Goal: Check status: Check status

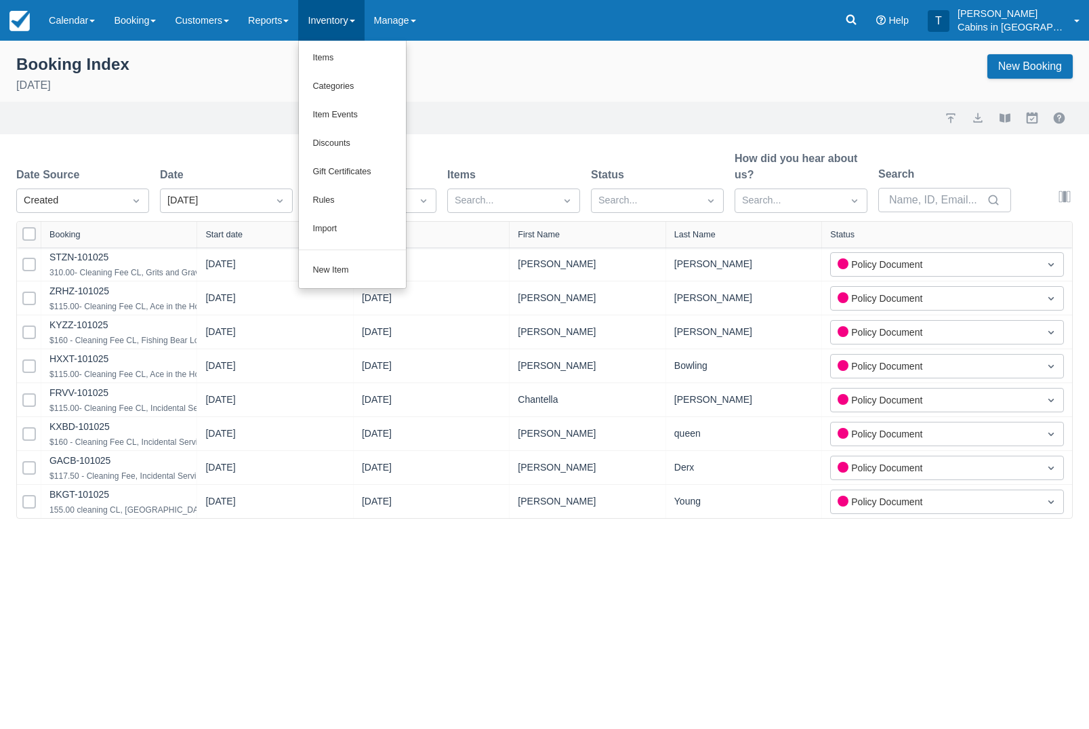
click at [292, 20] on div at bounding box center [544, 364] width 1089 height 729
click at [295, 26] on link "Reports" at bounding box center [269, 20] width 60 height 41
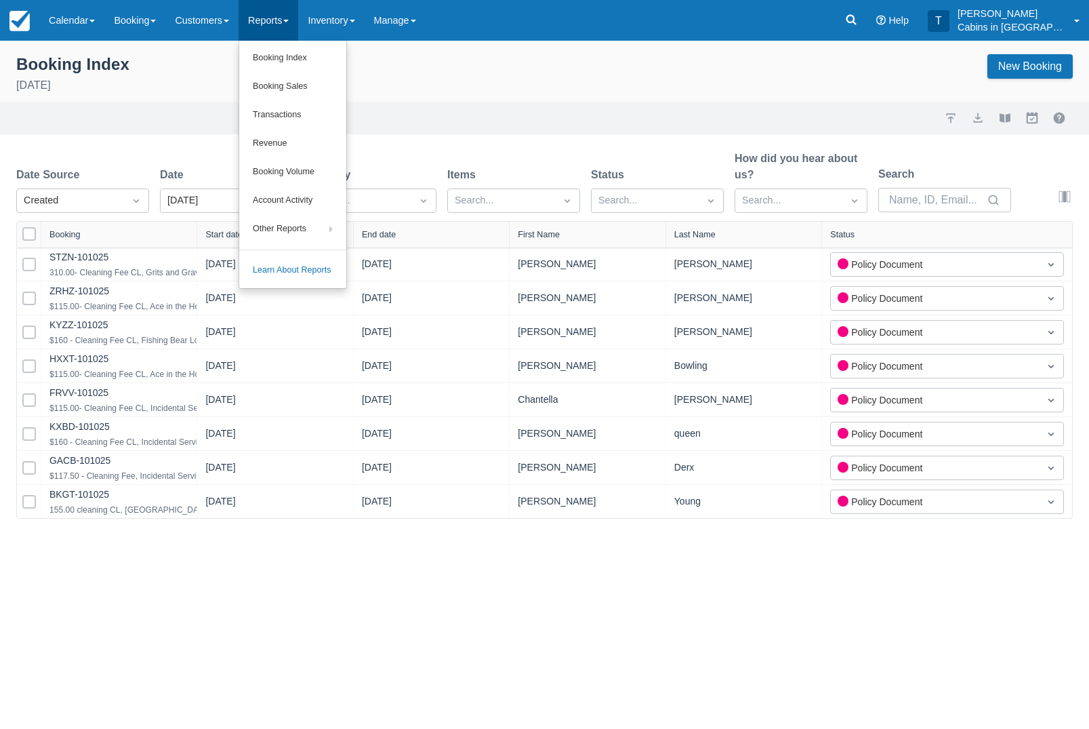
click at [309, 64] on link "Booking Index" at bounding box center [292, 58] width 107 height 28
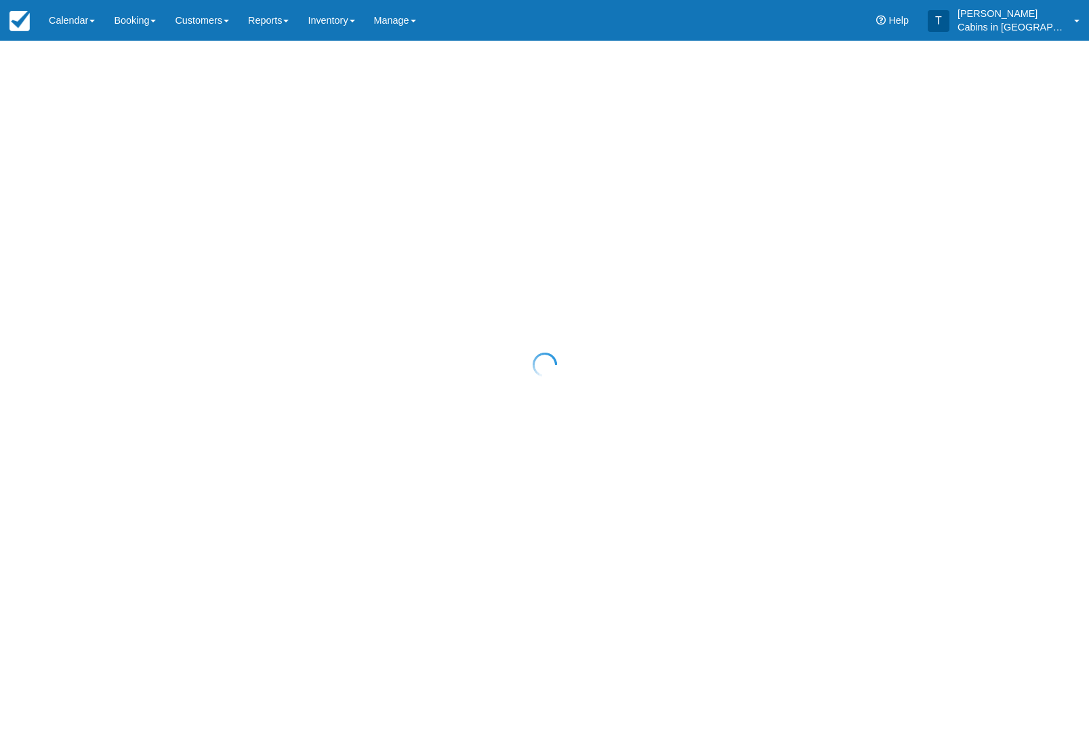
select select "25"
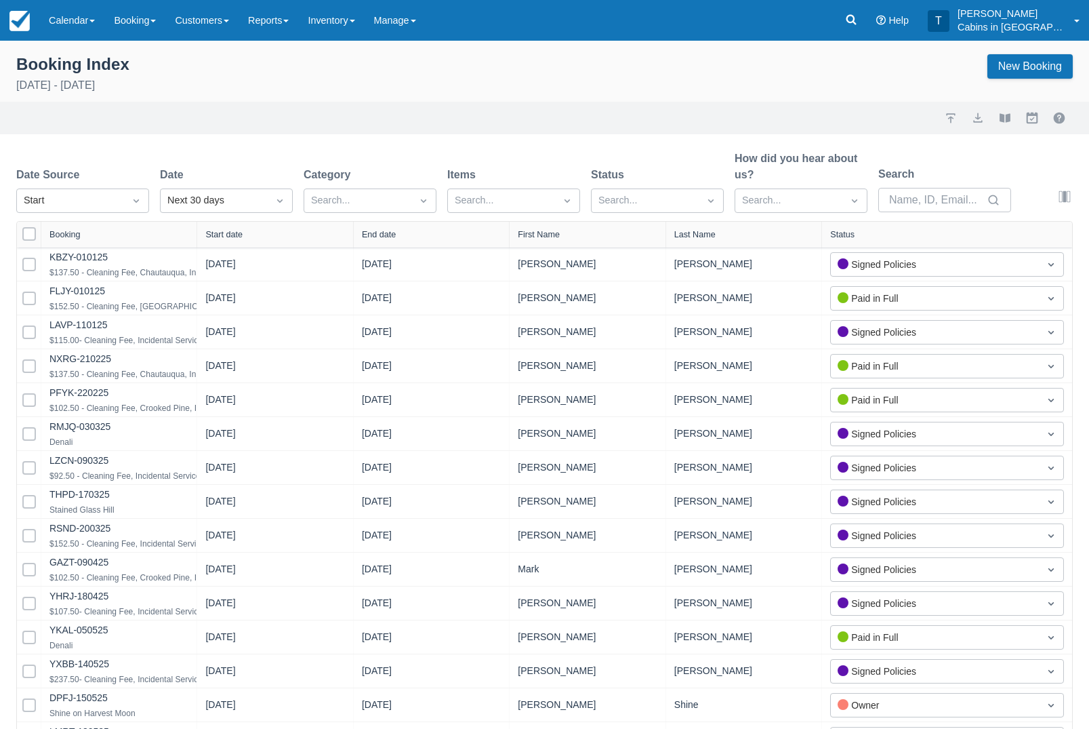
select select "25"
click at [108, 228] on div "Created" at bounding box center [82, 234] width 133 height 26
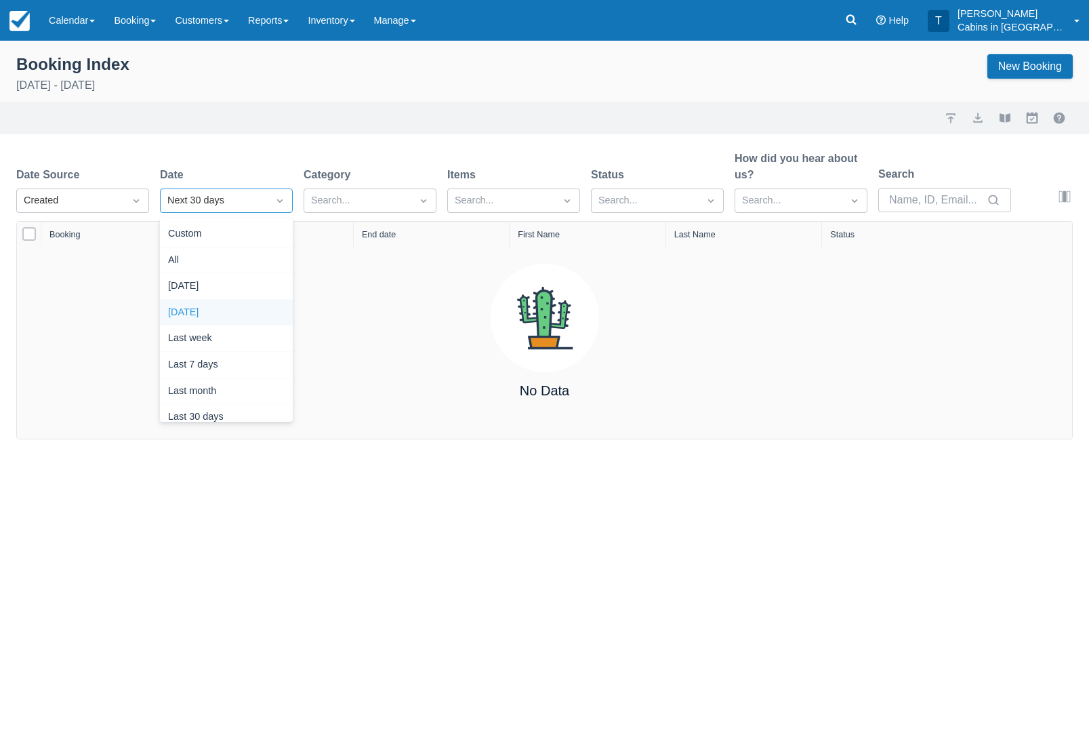
click at [241, 314] on div "[DATE]" at bounding box center [226, 313] width 133 height 26
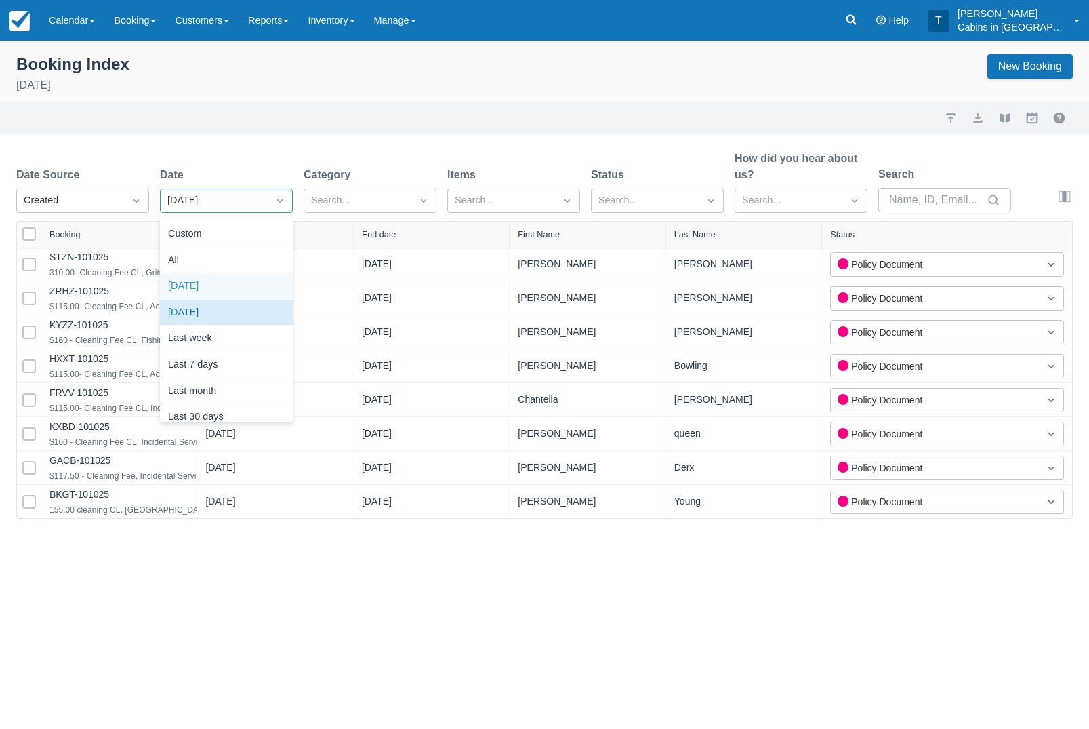
click at [207, 290] on div "[DATE]" at bounding box center [226, 286] width 133 height 26
